Goal: Information Seeking & Learning: Learn about a topic

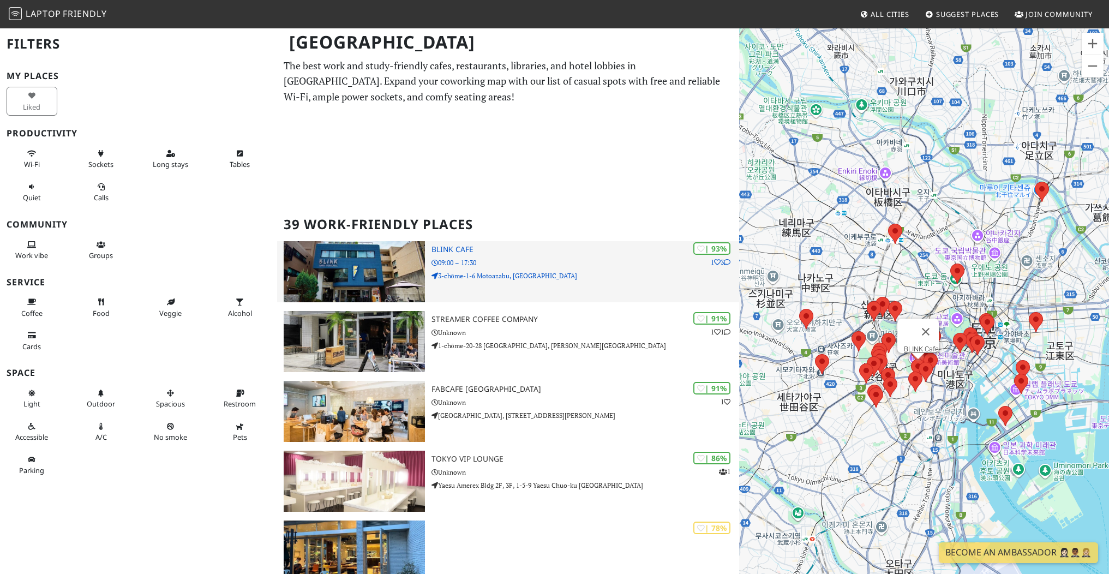
click at [388, 262] on img at bounding box center [354, 271] width 141 height 61
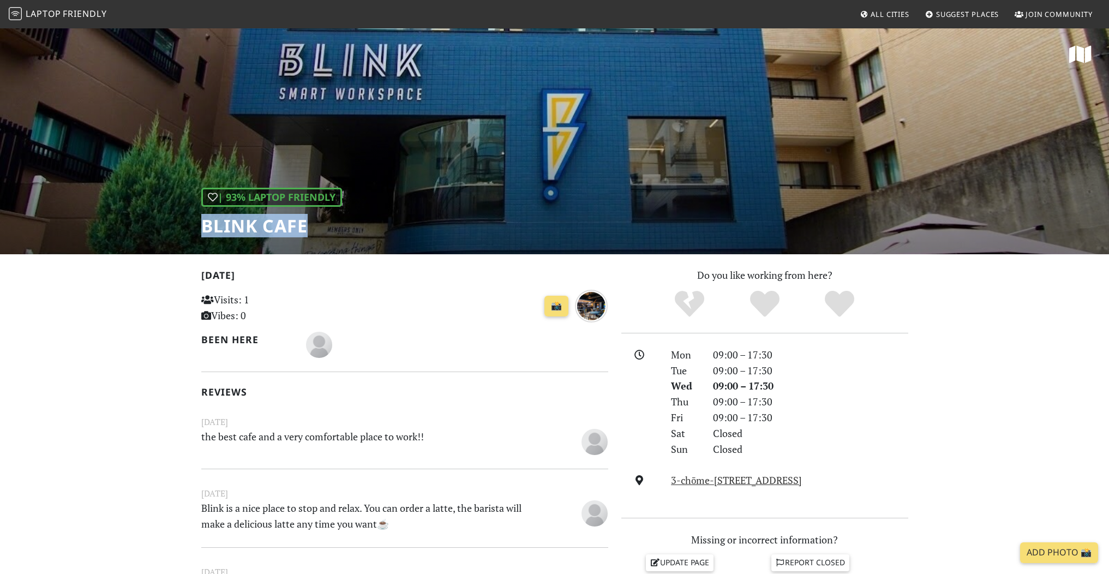
click at [191, 228] on div "| 93% Laptop Friendly BLINK Cafe" at bounding box center [554, 140] width 1109 height 227
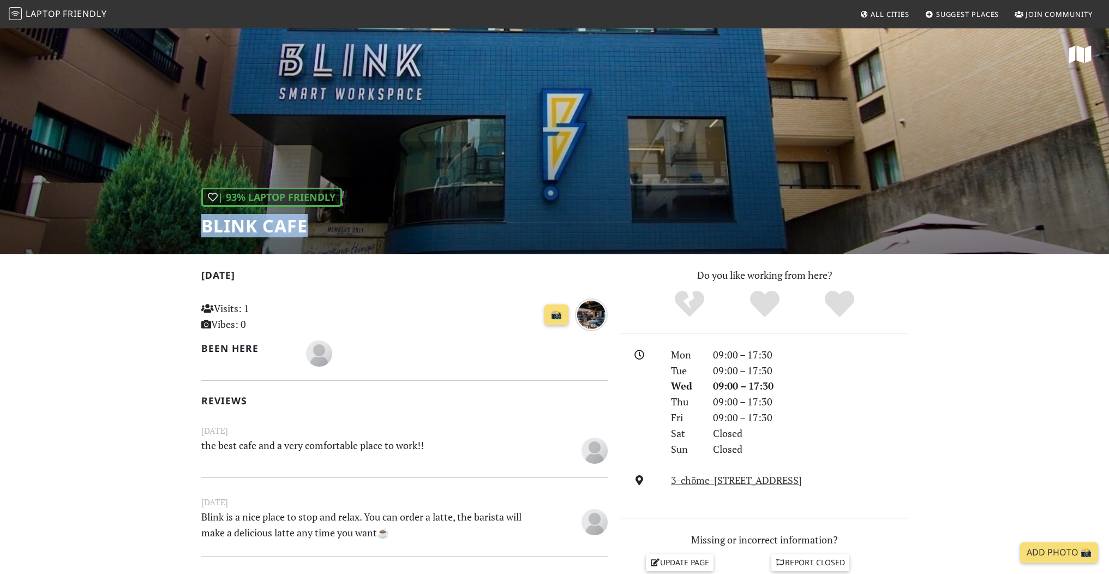
copy h1 "BLINK Cafe"
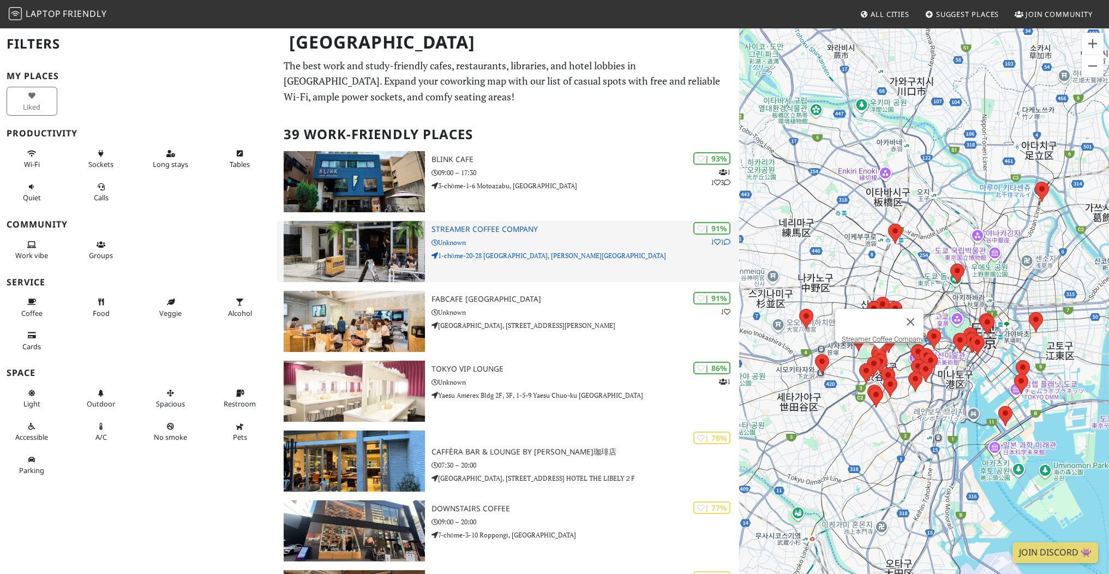
click at [522, 227] on h3 "Streamer Coffee Company" at bounding box center [586, 229] width 308 height 9
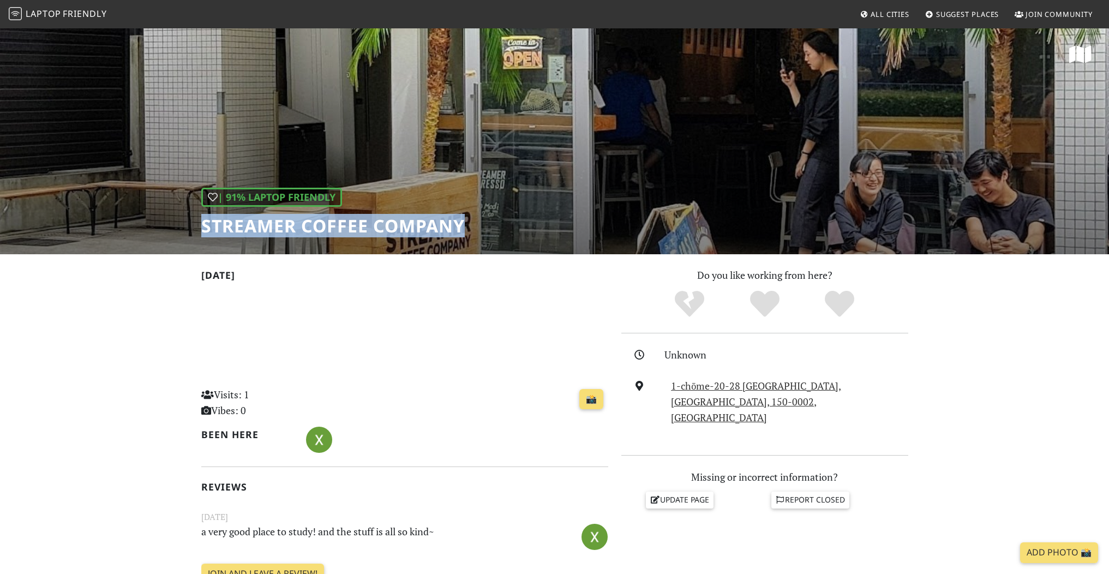
drag, startPoint x: 475, startPoint y: 225, endPoint x: 183, endPoint y: 223, distance: 291.4
click at [183, 223] on div "| 91% Laptop Friendly Streamer Coffee Company" at bounding box center [554, 140] width 1109 height 227
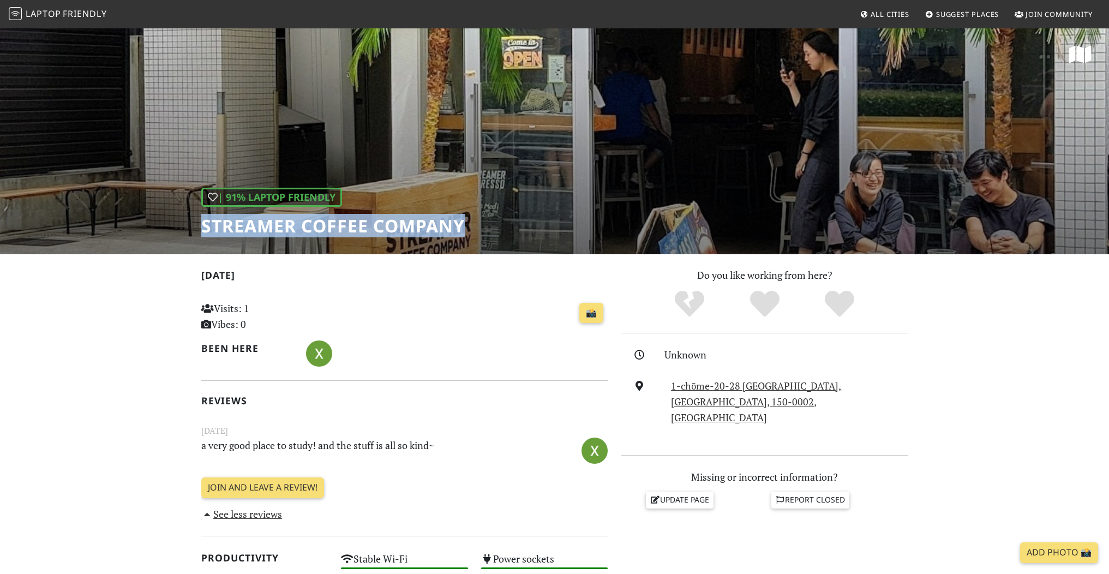
copy h1 "Streamer Coffee Company"
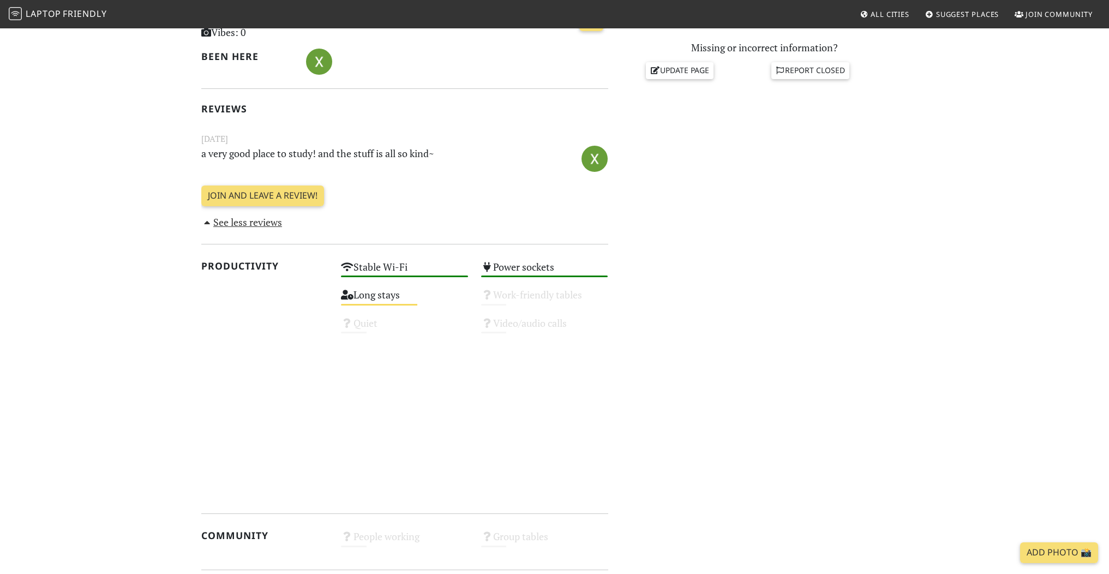
scroll to position [561, 0]
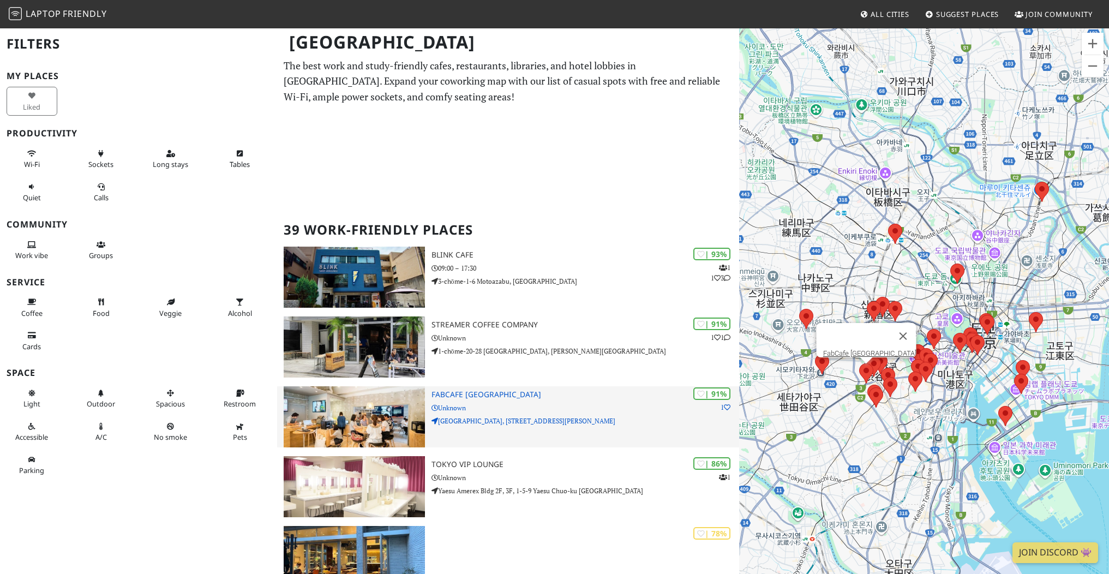
click at [456, 396] on h3 "FabCafe [GEOGRAPHIC_DATA]" at bounding box center [586, 394] width 308 height 9
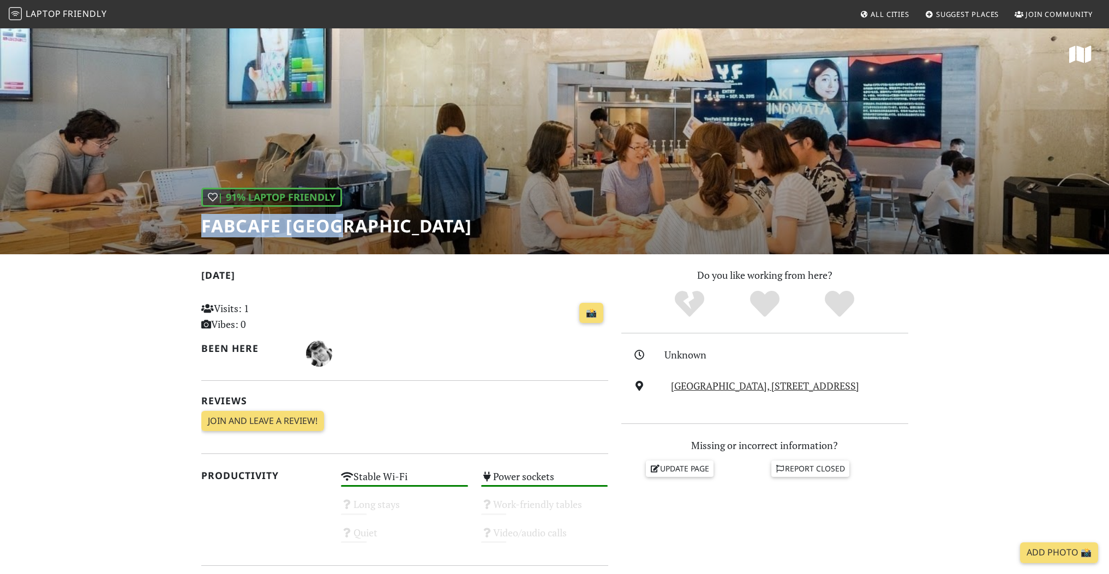
drag, startPoint x: 357, startPoint y: 235, endPoint x: 181, endPoint y: 233, distance: 176.2
click at [181, 233] on div "| 91% Laptop Friendly FabCafe [GEOGRAPHIC_DATA]" at bounding box center [554, 140] width 1109 height 227
copy h1 "FabCafe [GEOGRAPHIC_DATA]"
